Goal: Information Seeking & Learning: Learn about a topic

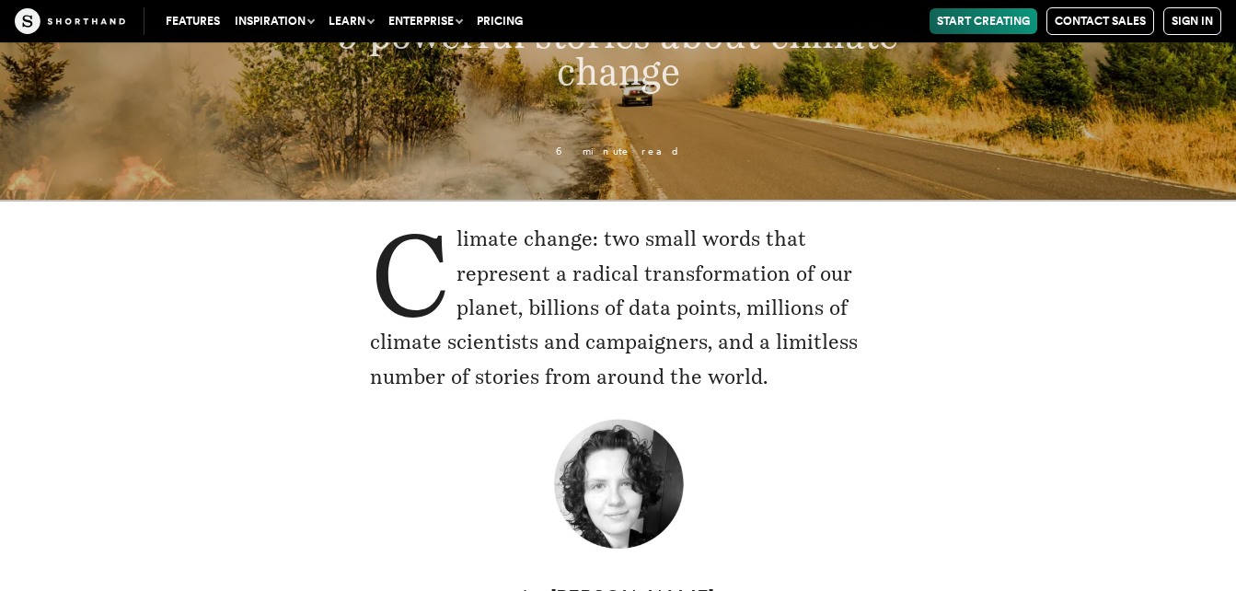
scroll to position [294, 0]
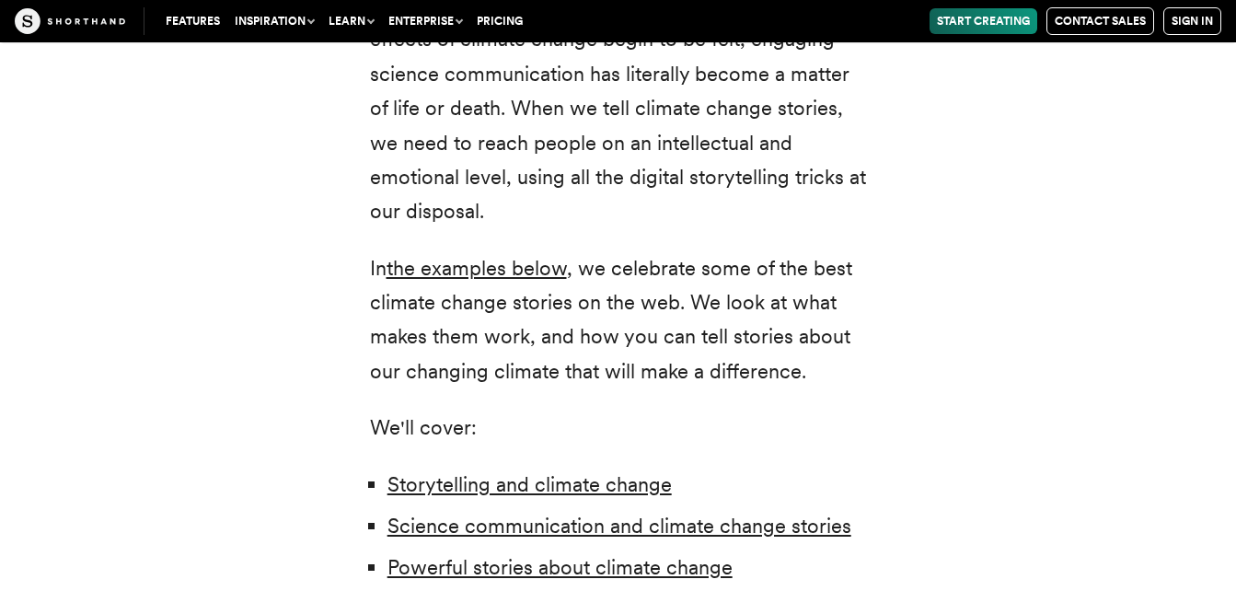
scroll to position [1178, 0]
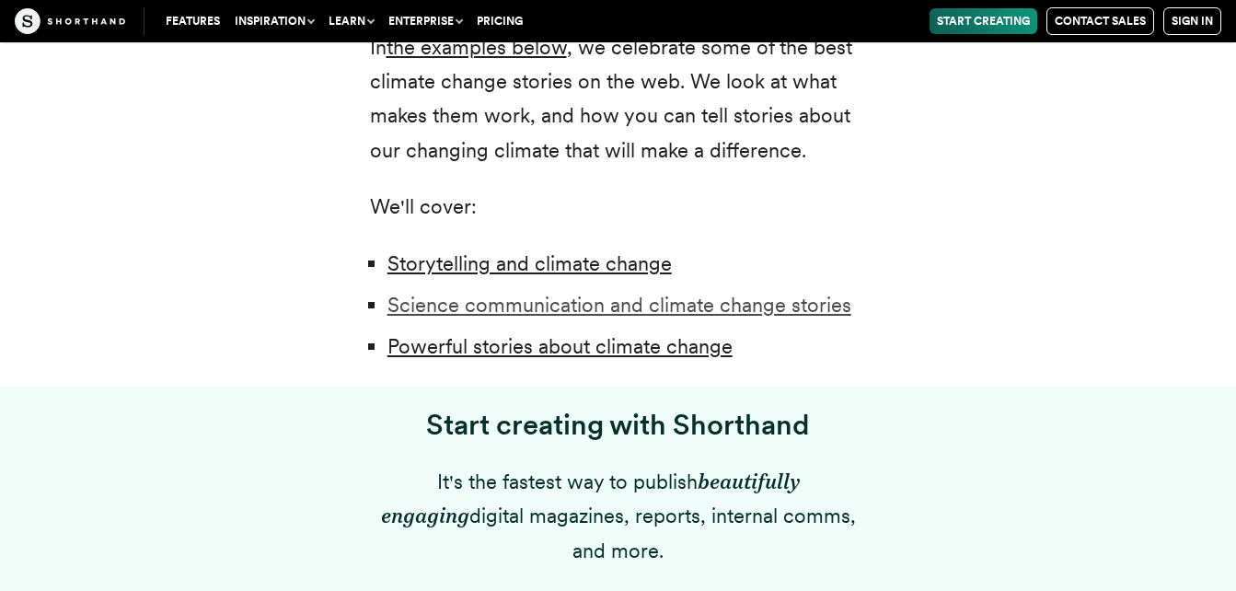
scroll to position [1399, 0]
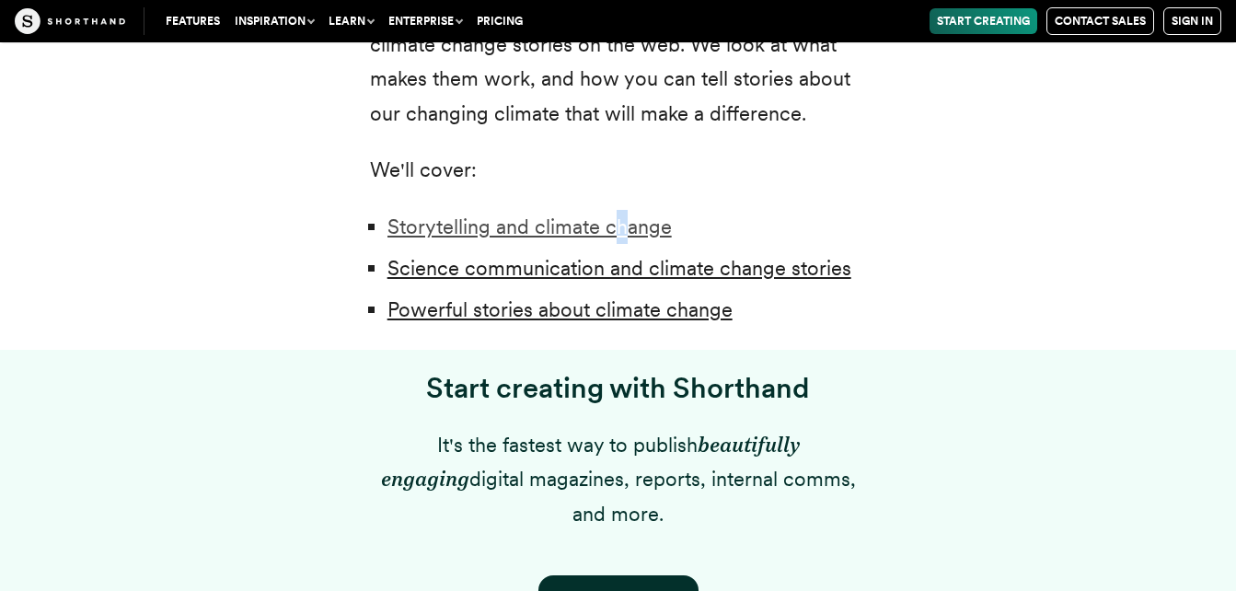
drag, startPoint x: 617, startPoint y: 240, endPoint x: 624, endPoint y: 223, distance: 19.0
click at [624, 223] on li "Storytelling and climate change" at bounding box center [626, 227] width 479 height 34
click at [624, 223] on link "Storytelling and climate change" at bounding box center [529, 226] width 284 height 24
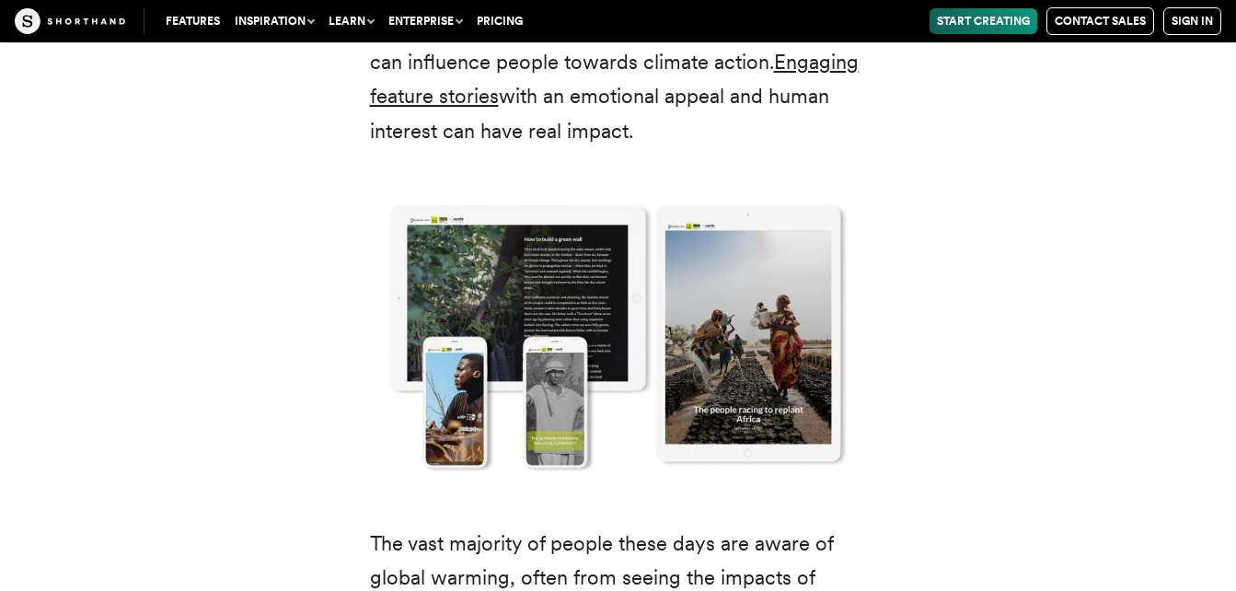
scroll to position [2736, 0]
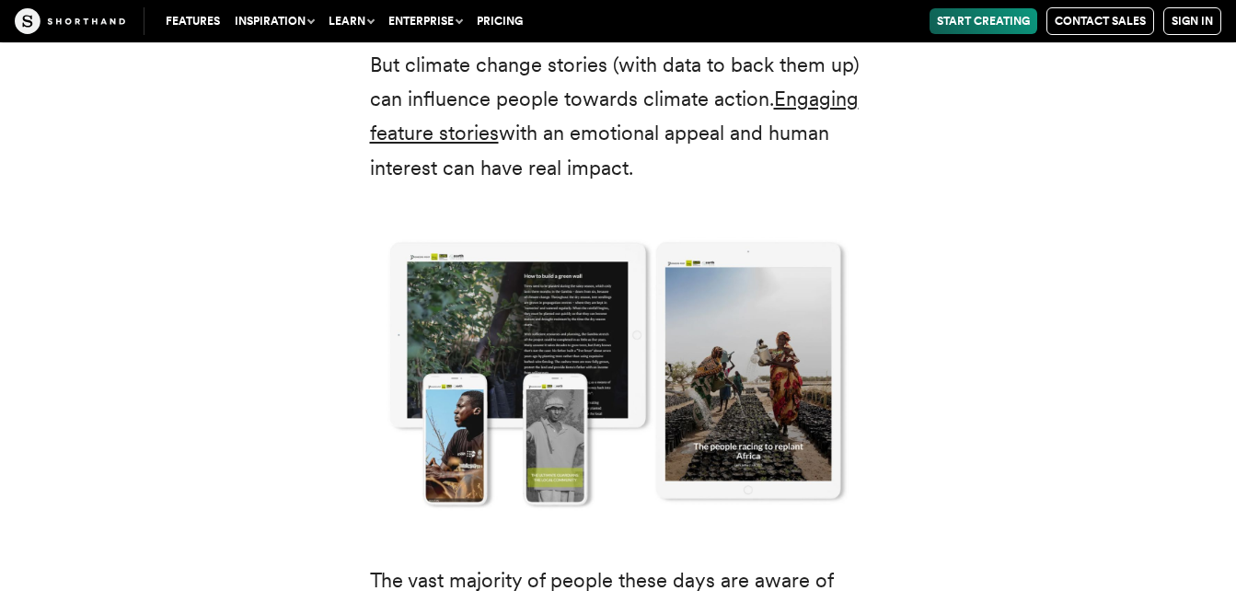
click at [509, 363] on img at bounding box center [618, 371] width 571 height 329
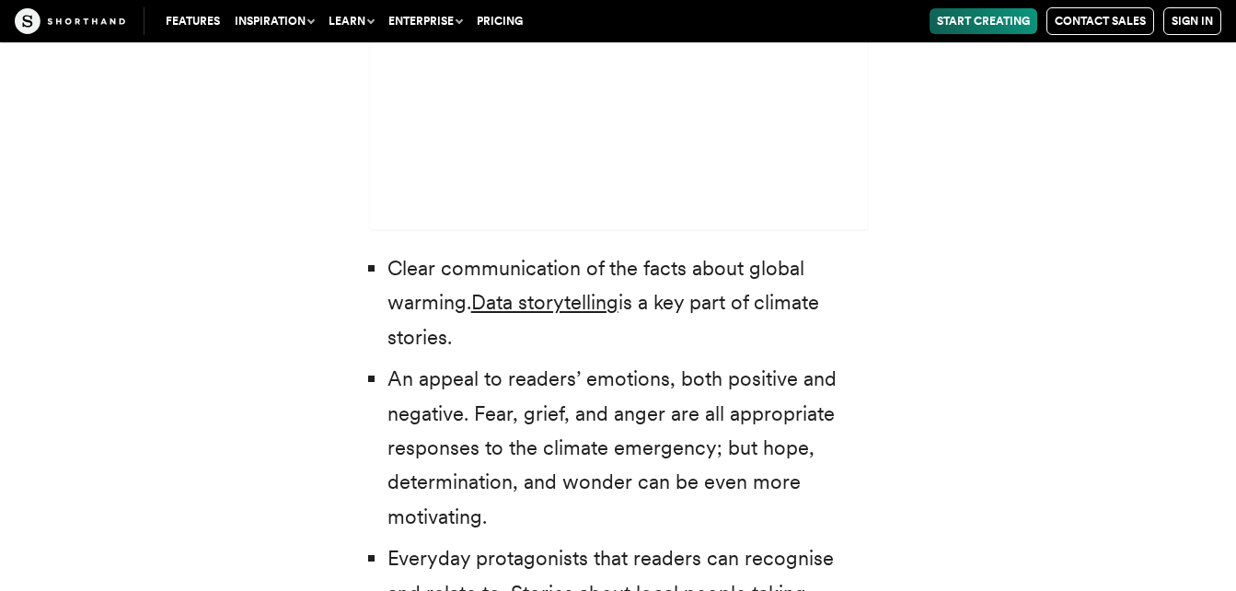
scroll to position [5644, 0]
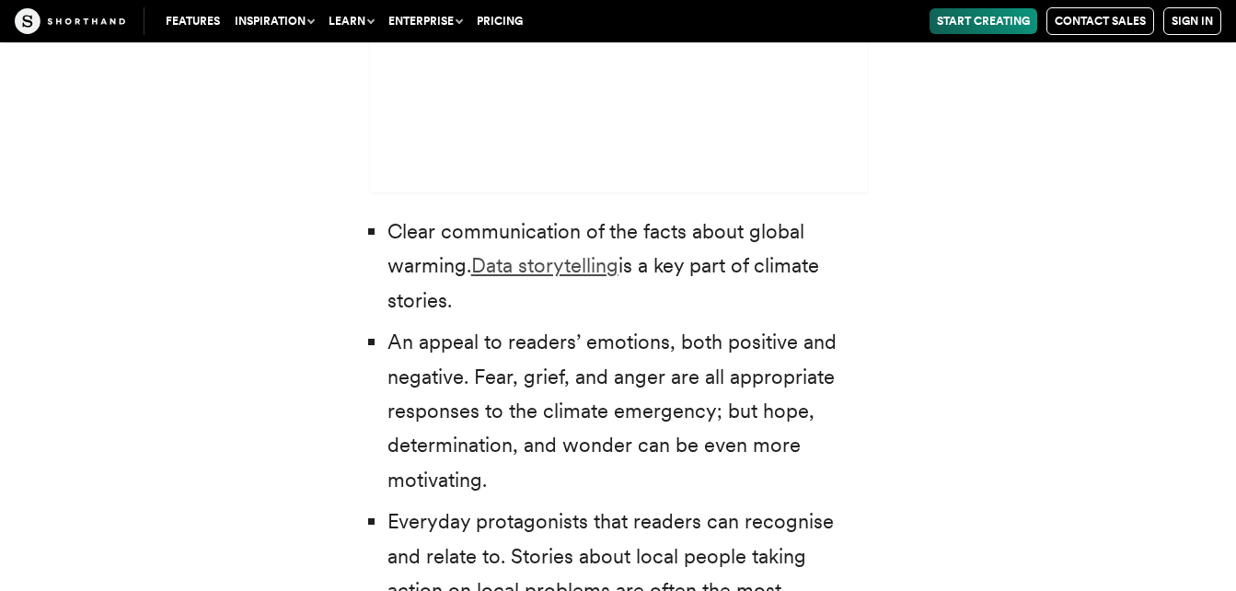
click at [521, 253] on link "Data storytelling" at bounding box center [544, 265] width 147 height 24
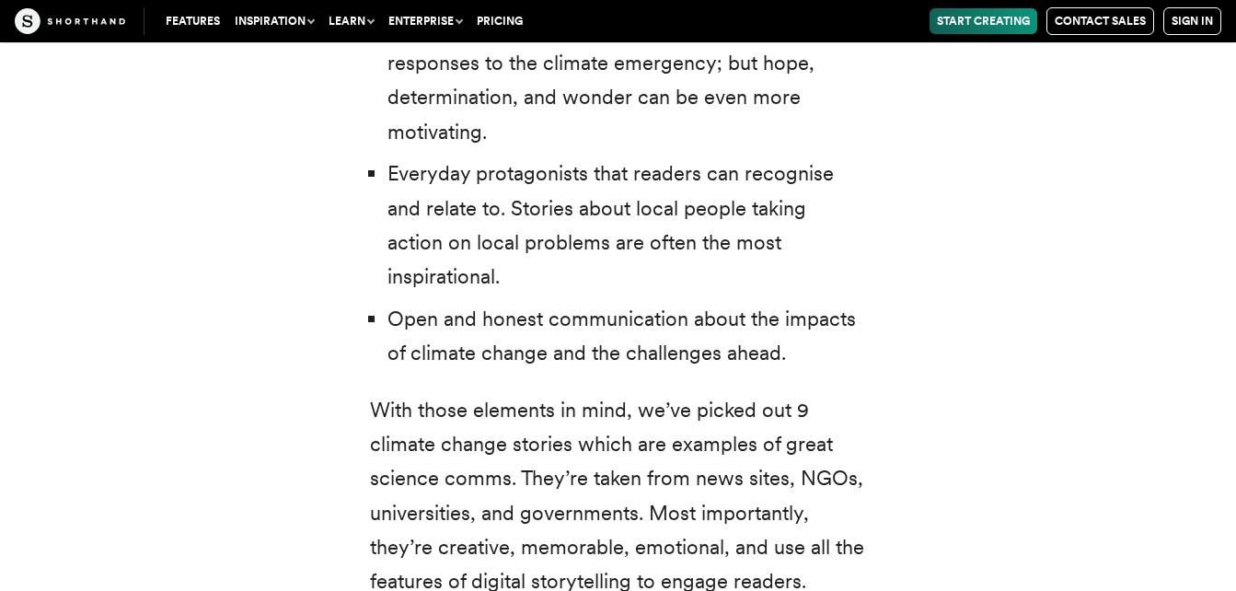
scroll to position [6012, 0]
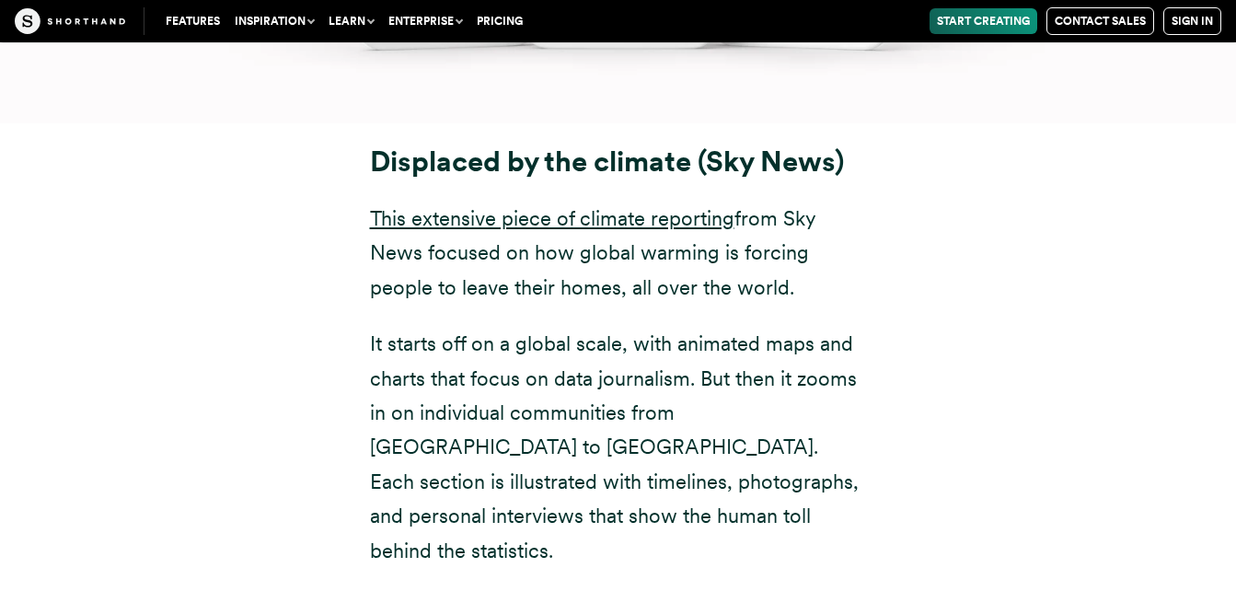
scroll to position [8821, 0]
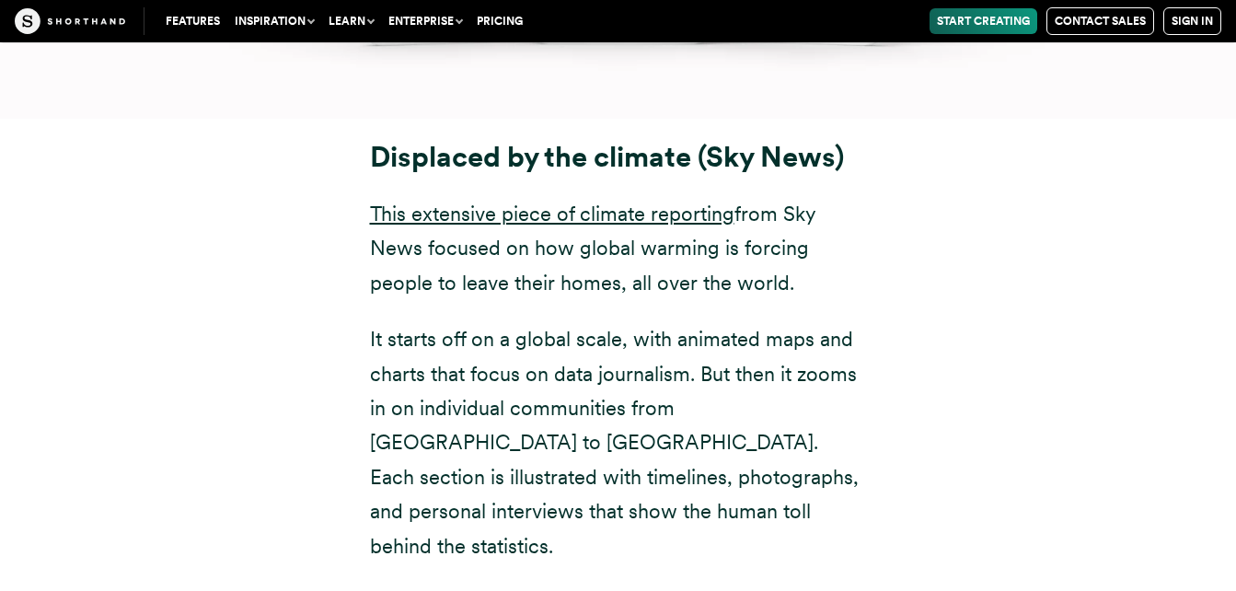
click at [342, 317] on div "Displaced by the climate (Sky News) This extensive piece of climate reporting f…" at bounding box center [618, 415] width 571 height 548
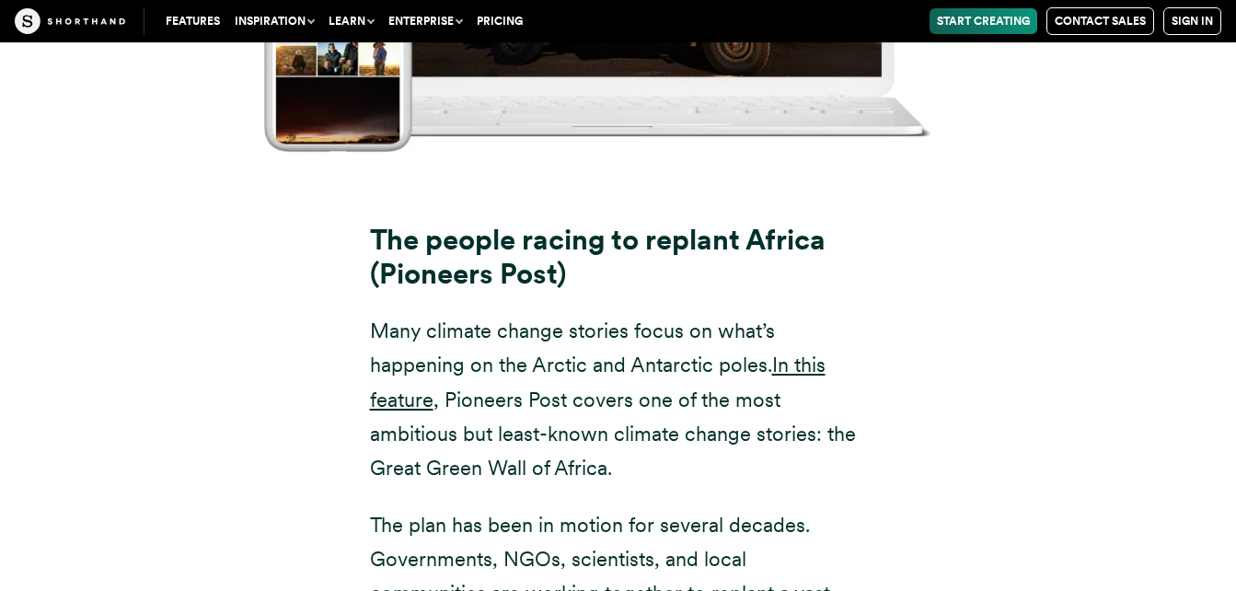
scroll to position [16293, 0]
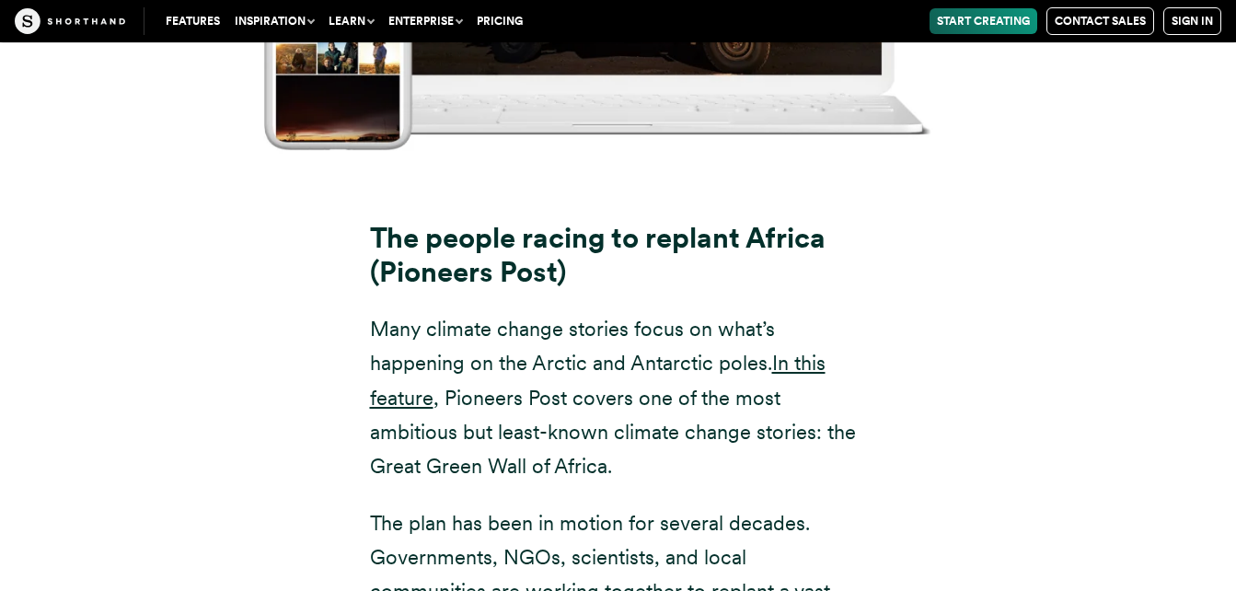
click at [842, 506] on p "The plan has been in motion for several decades. Governments, NGOs, scientists,…" at bounding box center [618, 592] width 497 height 172
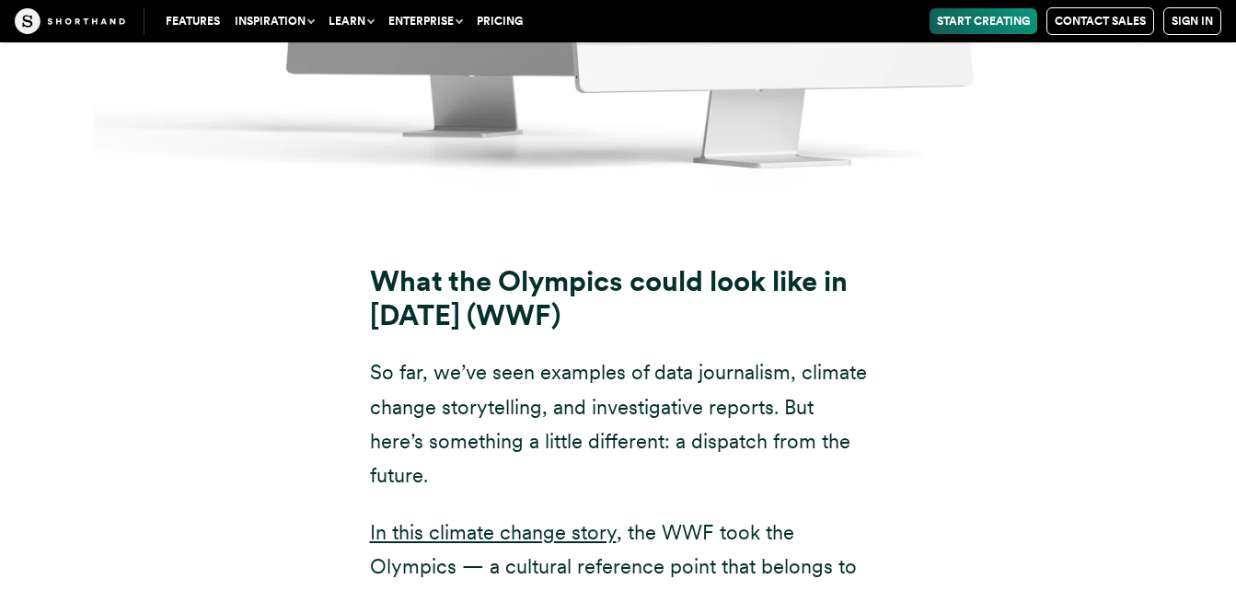
scroll to position [18133, 0]
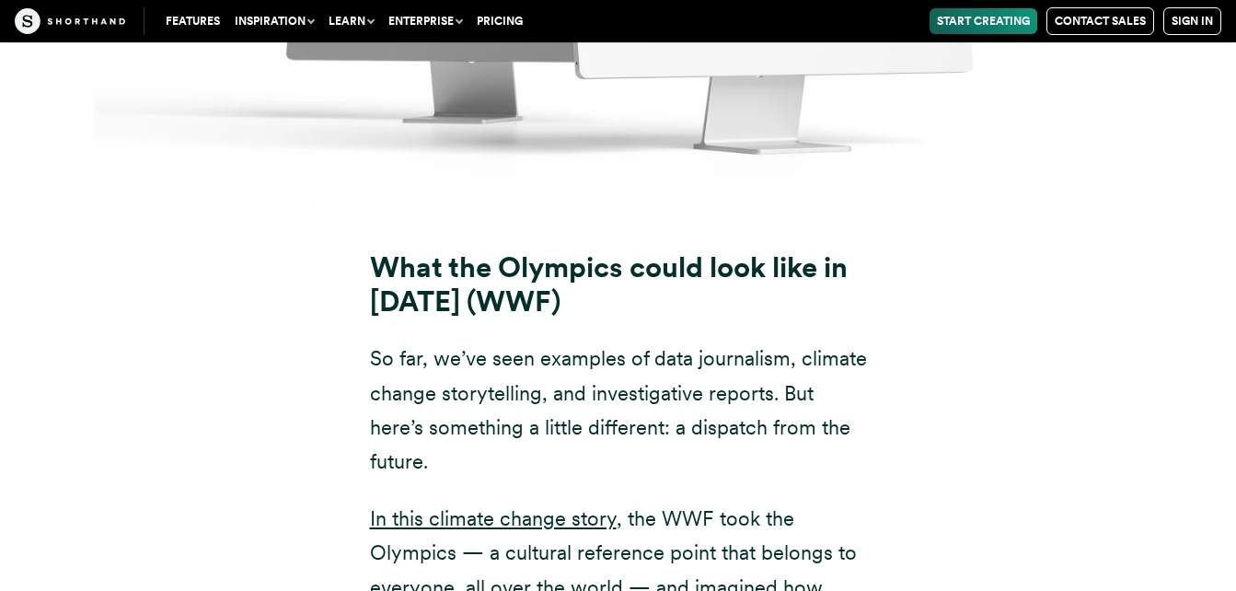
click at [771, 502] on p "In this climate change story , the WWF took the Olympics — a cultural reference…" at bounding box center [618, 588] width 497 height 172
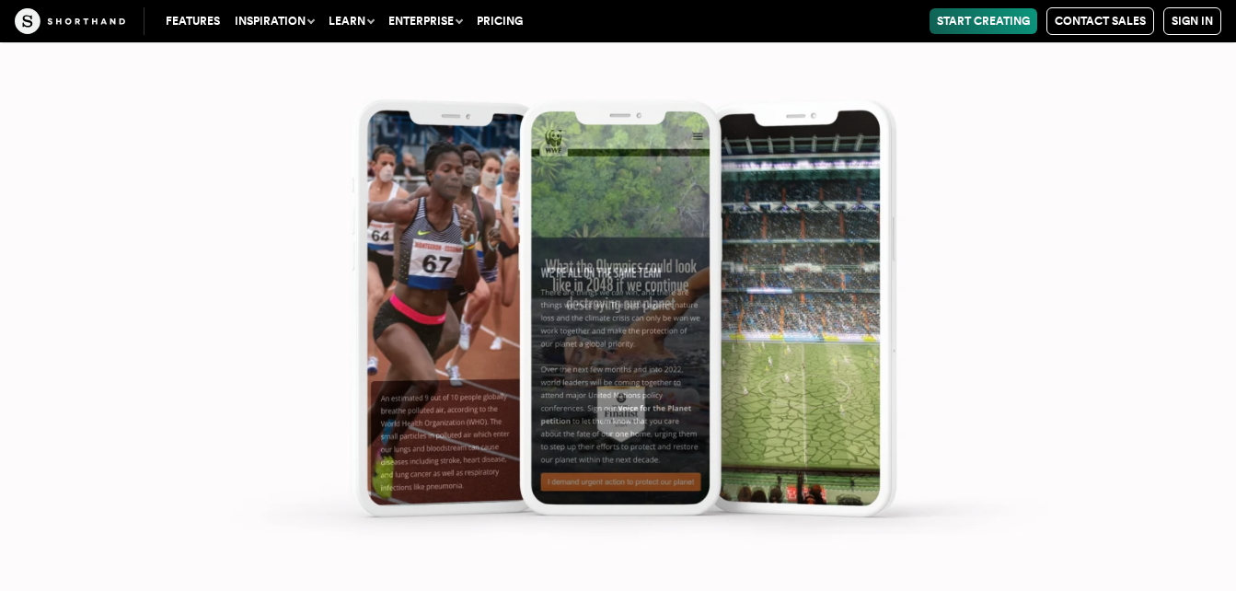
scroll to position [19385, 0]
